Goal: Navigation & Orientation: Find specific page/section

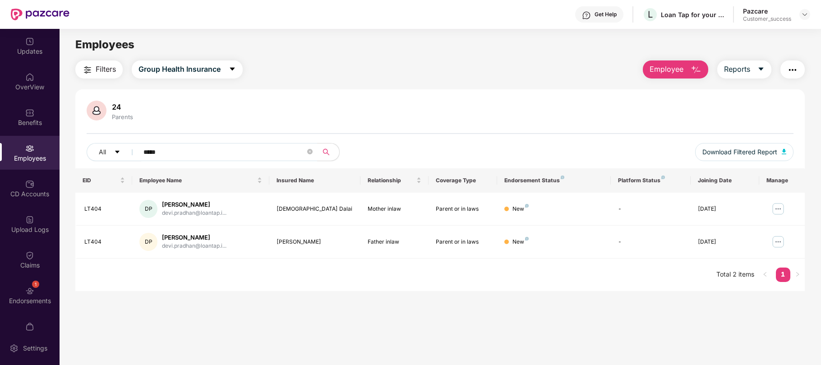
click at [808, 15] on img at bounding box center [804, 14] width 7 height 7
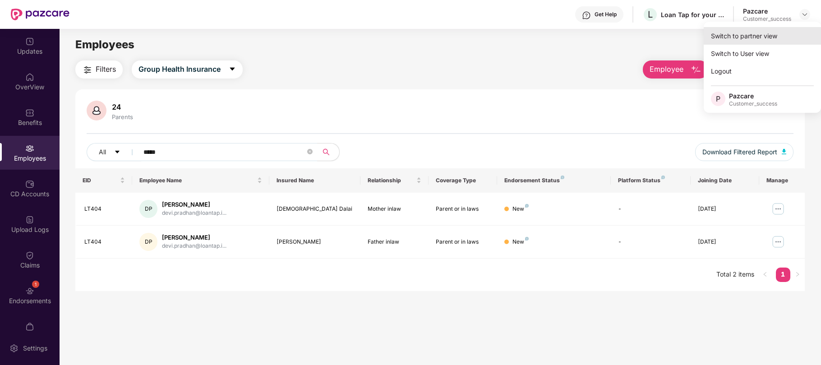
click at [760, 36] on div "Switch to partner view" at bounding box center [762, 36] width 117 height 18
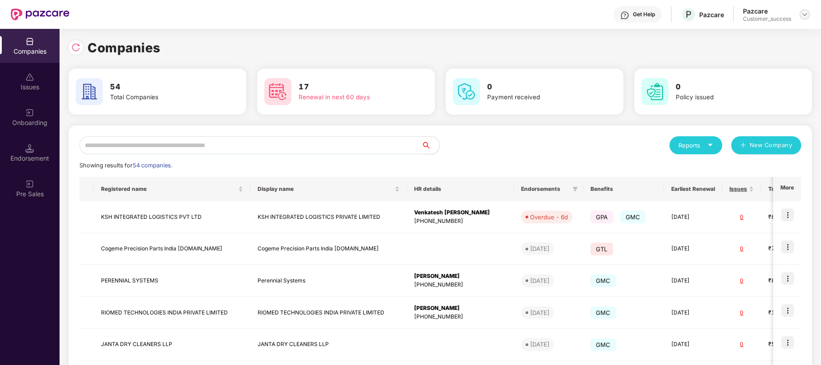
click at [805, 14] on img at bounding box center [804, 14] width 7 height 7
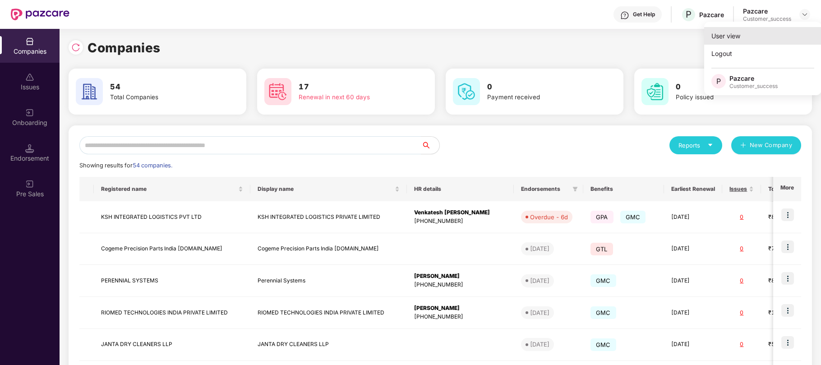
click at [733, 38] on div "User view" at bounding box center [762, 36] width 117 height 18
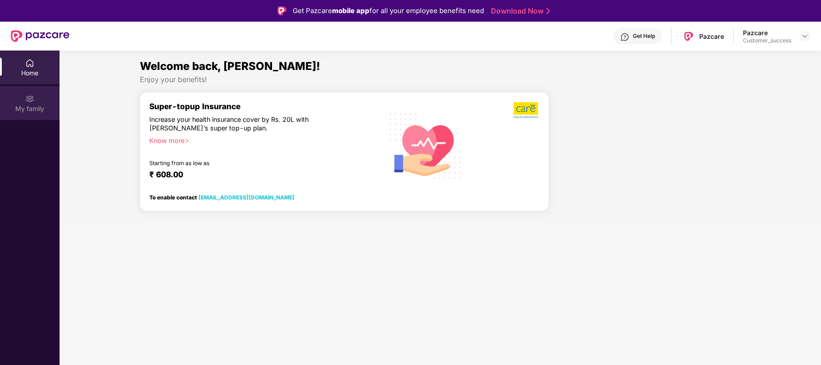
click at [24, 100] on div "My family" at bounding box center [30, 103] width 60 height 34
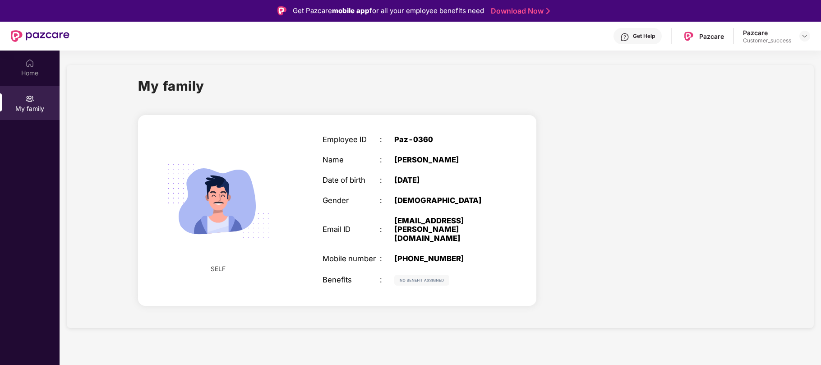
scroll to position [51, 0]
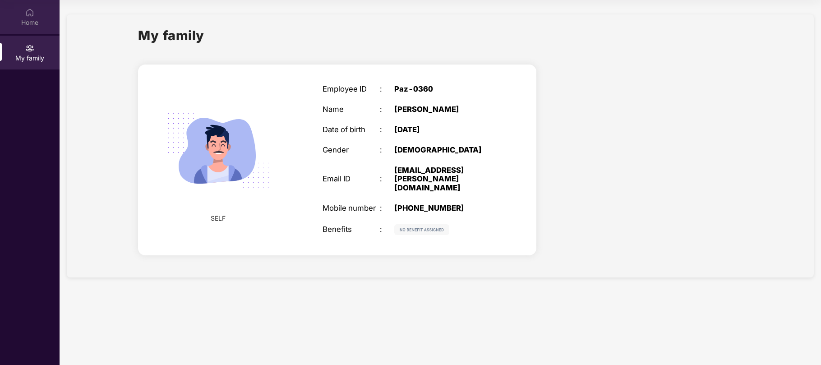
click at [23, 15] on div "Home" at bounding box center [30, 17] width 60 height 34
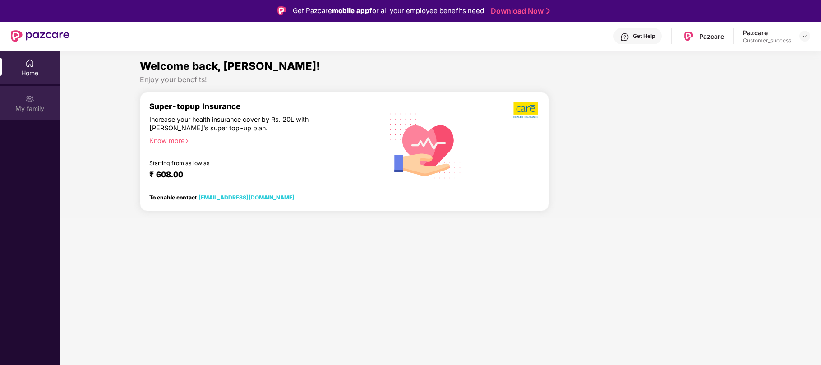
click at [17, 109] on div "My family" at bounding box center [30, 108] width 60 height 9
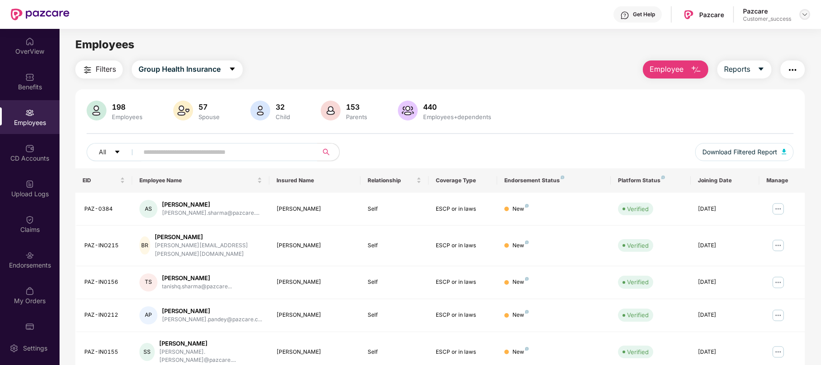
click at [802, 15] on img at bounding box center [804, 14] width 7 height 7
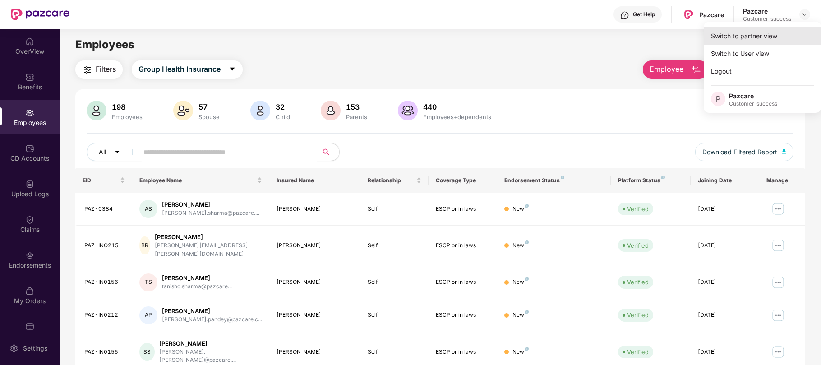
click at [751, 38] on div "Switch to partner view" at bounding box center [762, 36] width 117 height 18
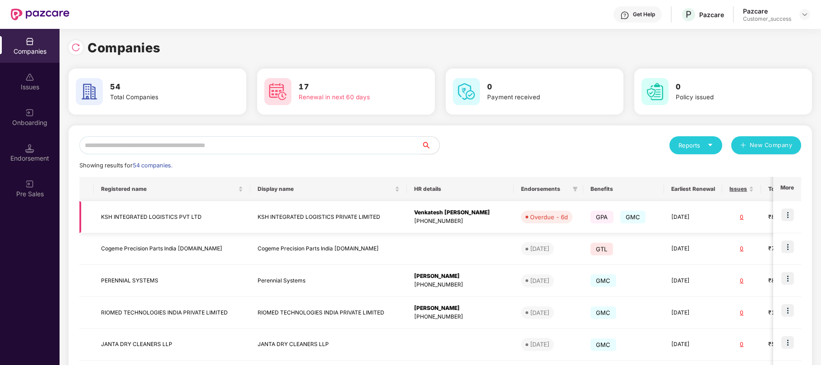
click at [159, 218] on td "KSH INTEGRATED LOGISTICS PVT LTD" at bounding box center [172, 217] width 157 height 32
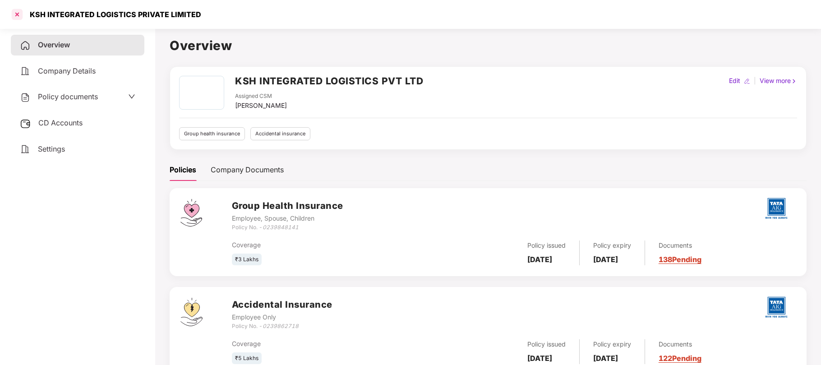
click at [17, 16] on div at bounding box center [17, 14] width 14 height 14
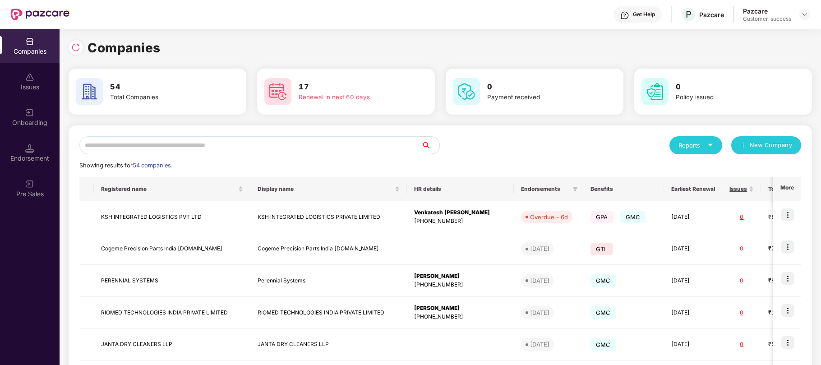
click at [212, 153] on input "text" at bounding box center [250, 145] width 342 height 18
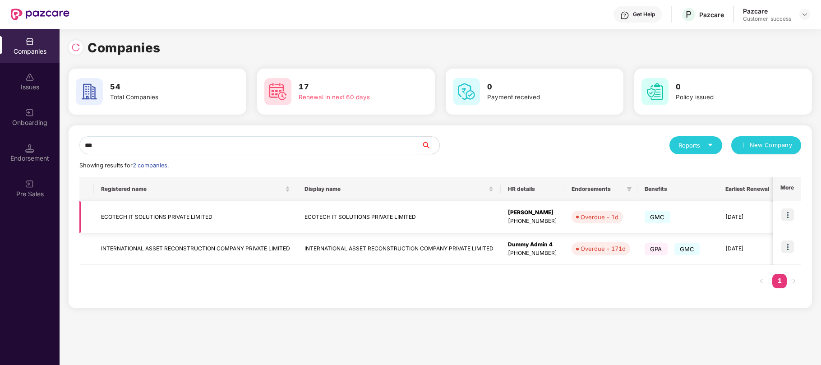
type input "***"
click at [178, 218] on td "ECOTECH IT SOLUTIONS PRIVATE LIMITED" at bounding box center [196, 217] width 204 height 32
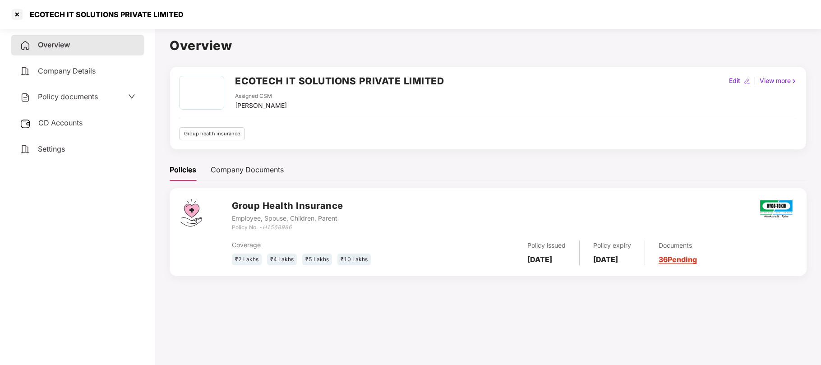
click at [55, 43] on span "Overview" at bounding box center [54, 44] width 32 height 9
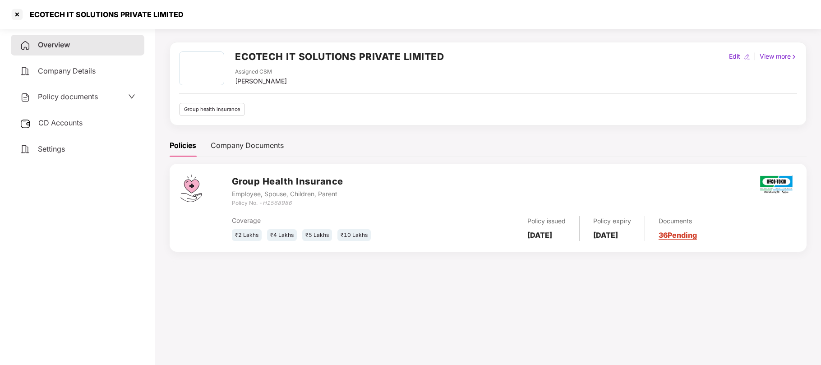
scroll to position [24, 0]
click at [17, 12] on div at bounding box center [17, 14] width 14 height 14
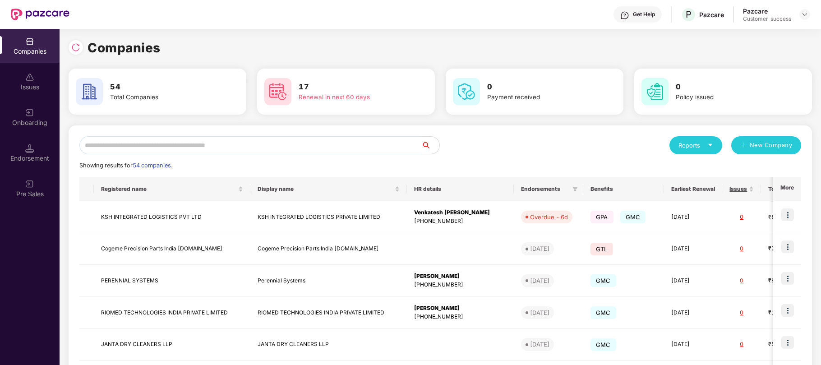
click at [192, 146] on input "text" at bounding box center [250, 145] width 342 height 18
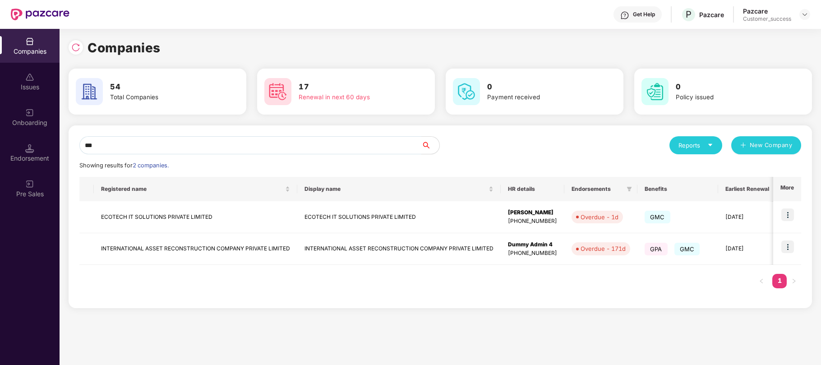
type input "***"
click at [787, 213] on img at bounding box center [788, 214] width 13 height 13
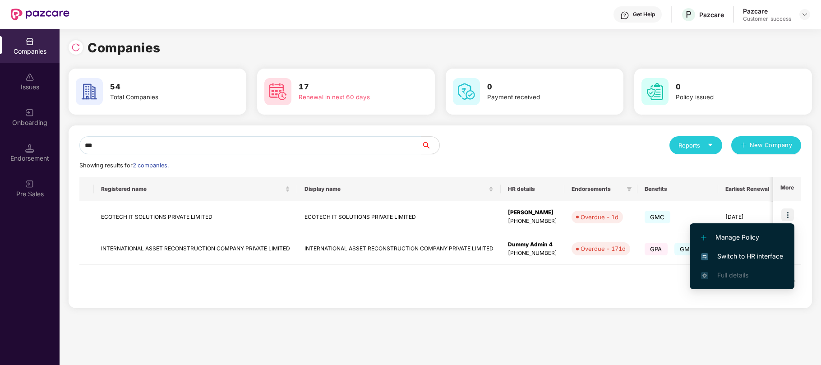
click at [733, 258] on span "Switch to HR interface" at bounding box center [742, 256] width 82 height 10
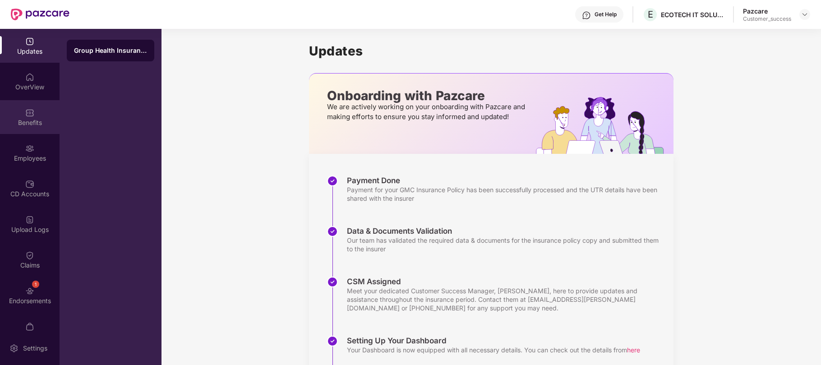
click at [33, 116] on div "Benefits" at bounding box center [30, 117] width 60 height 34
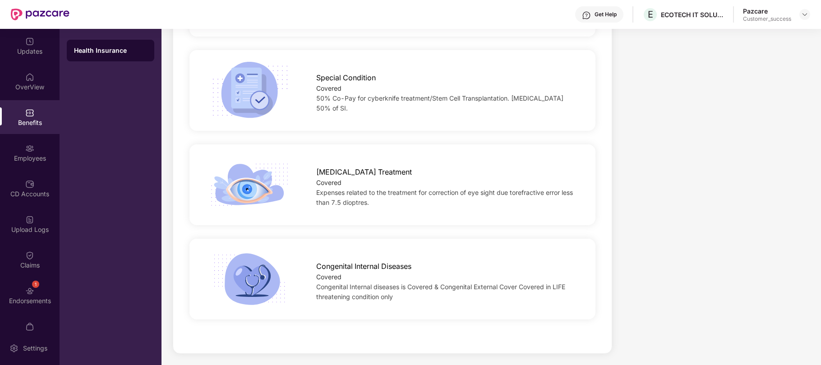
scroll to position [1744, 0]
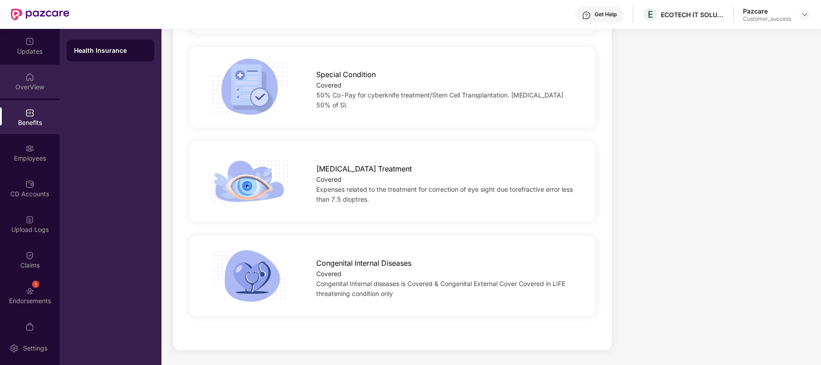
click at [29, 72] on img at bounding box center [29, 76] width 9 height 9
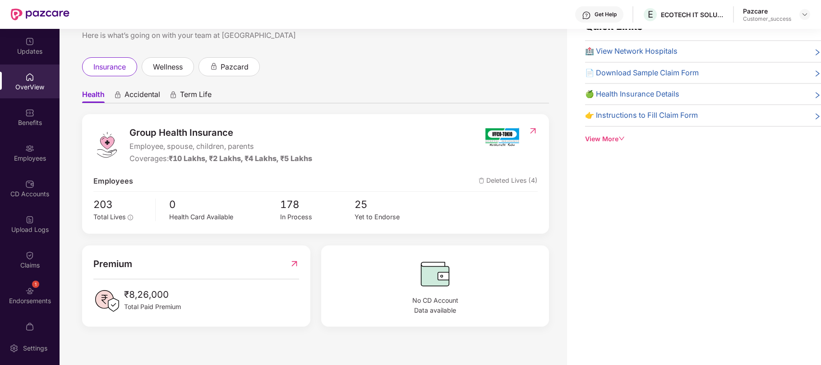
scroll to position [6, 0]
